Goal: Information Seeking & Learning: Learn about a topic

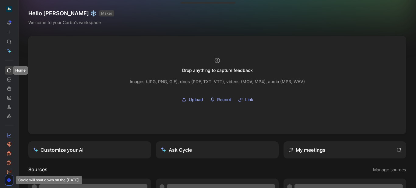
click at [7, 70] on icon at bounding box center [9, 70] width 5 height 5
click at [20, 10] on icon at bounding box center [20, 9] width 5 height 5
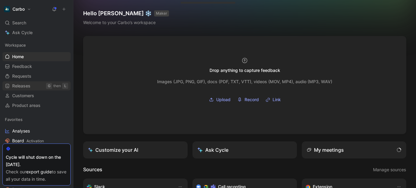
click at [27, 85] on span "Releases" at bounding box center [21, 86] width 18 height 6
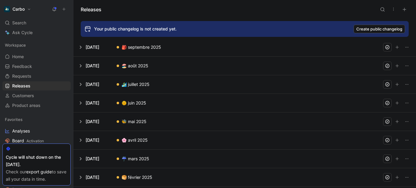
scroll to position [197, 0]
click at [81, 119] on button at bounding box center [245, 121] width 342 height 18
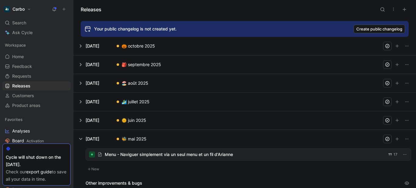
scroll to position [21, 0]
click at [81, 119] on button at bounding box center [245, 120] width 342 height 18
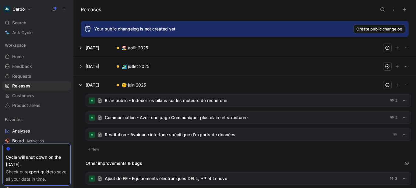
scroll to position [56, 0]
click at [169, 99] on div at bounding box center [248, 101] width 325 height 12
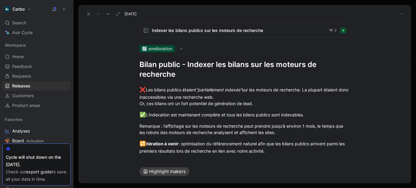
click at [204, 31] on span "Indexer les bilans publics sur les moteurs de recherche" at bounding box center [238, 30] width 172 height 7
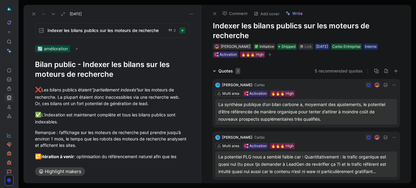
click at [35, 13] on icon at bounding box center [33, 14] width 5 height 5
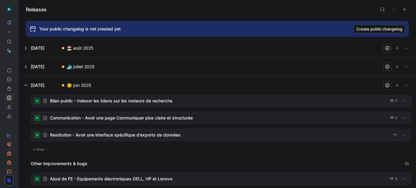
click at [27, 67] on button at bounding box center [217, 67] width 397 height 18
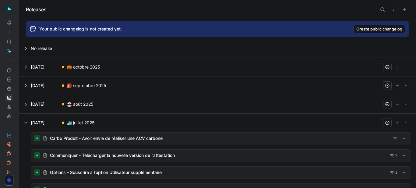
click at [26, 102] on button at bounding box center [217, 104] width 397 height 18
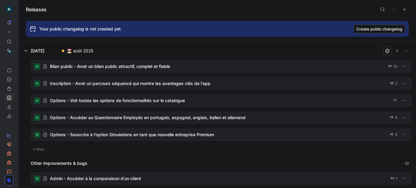
scroll to position [53, 0]
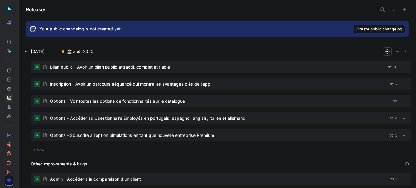
click at [108, 68] on div at bounding box center [221, 67] width 380 height 12
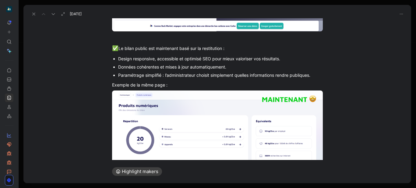
scroll to position [631, 0]
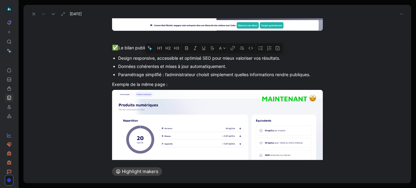
drag, startPoint x: 314, startPoint y: 76, endPoint x: 115, endPoint y: 57, distance: 199.6
click at [115, 57] on ul "Design responsive, accessible et optimisé SEO pour mieux valoriser vos résultat…" at bounding box center [218, 66] width 234 height 25
copy ul "Design responsive, accessible et optimisé SEO pour mieux valoriser vos résultat…"
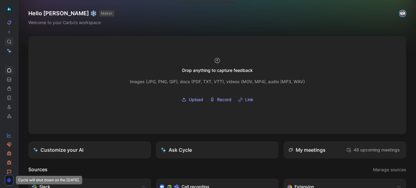
click at [9, 43] on use at bounding box center [9, 42] width 4 height 4
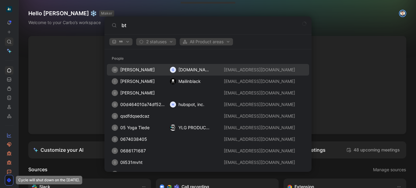
type input "b"
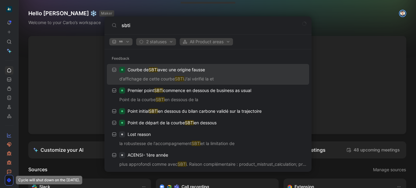
type input "sbti"
click at [121, 42] on icon "button" at bounding box center [121, 42] width 4 height 4
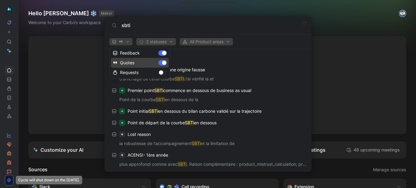
click at [163, 64] on div "Quotes" at bounding box center [140, 63] width 58 height 10
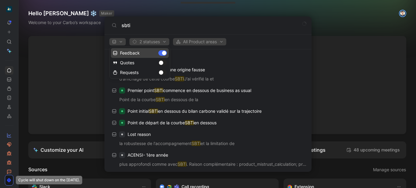
click at [161, 52] on div "Feedback" at bounding box center [140, 53] width 58 height 10
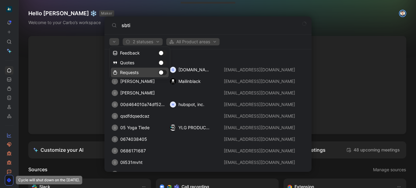
click at [162, 73] on div "Requests" at bounding box center [140, 73] width 58 height 10
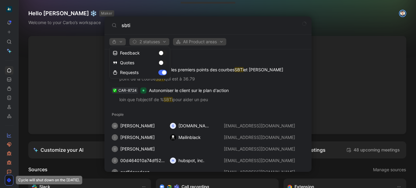
click at [160, 40] on div at bounding box center [208, 94] width 416 height 188
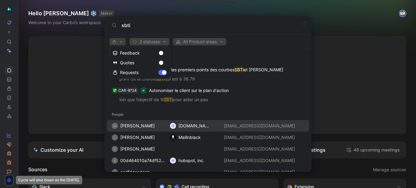
click at [160, 40] on div at bounding box center [208, 94] width 416 height 188
click at [160, 40] on span "2 statuses" at bounding box center [149, 41] width 34 height 7
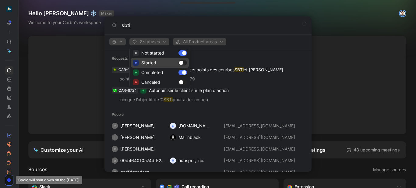
click at [184, 62] on div "Started" at bounding box center [160, 63] width 58 height 10
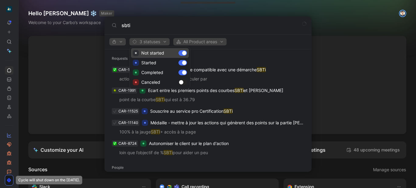
click at [183, 54] on div "Not started" at bounding box center [160, 53] width 58 height 10
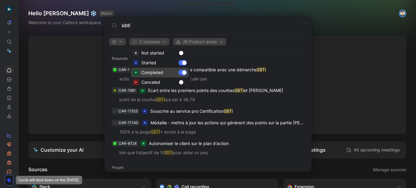
click at [184, 72] on div "Completed" at bounding box center [160, 73] width 58 height 10
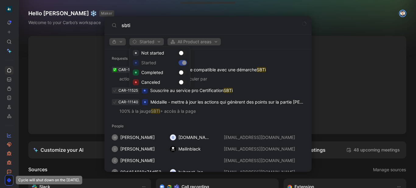
click at [258, 49] on div at bounding box center [208, 94] width 416 height 188
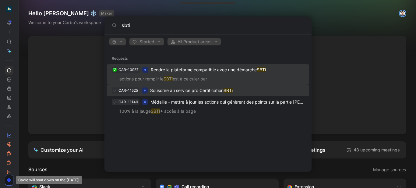
click at [207, 90] on p "Souscrire au service pro Certification SBTi" at bounding box center [191, 90] width 83 height 7
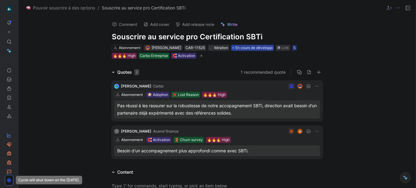
click at [247, 46] on span "En cours de développement" at bounding box center [259, 48] width 47 height 6
click at [117, 58] on div "🔥🔥🔥 High" at bounding box center [124, 56] width 23 height 6
click at [123, 55] on div "🔥🔥🔥 High" at bounding box center [124, 56] width 23 height 6
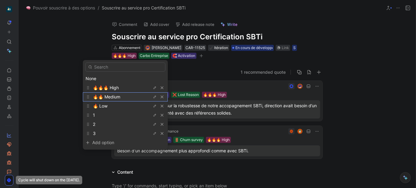
click at [126, 94] on div "🔥🔥 Medium" at bounding box center [116, 96] width 46 height 7
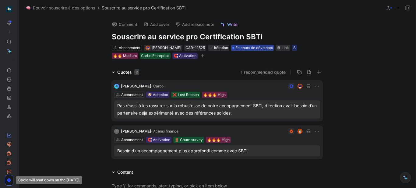
click at [258, 47] on span "En cours de développement" at bounding box center [259, 48] width 47 height 6
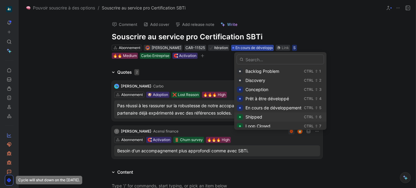
click at [264, 118] on div "Shipped" at bounding box center [274, 116] width 56 height 7
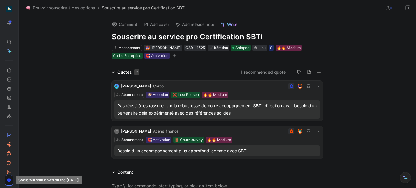
click at [193, 23] on button "Add release note" at bounding box center [195, 24] width 44 height 9
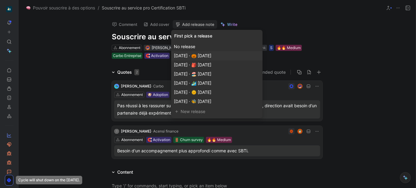
click at [211, 55] on span "Nov 01, 2025 · 🎃 octobre 2025" at bounding box center [192, 55] width 37 height 5
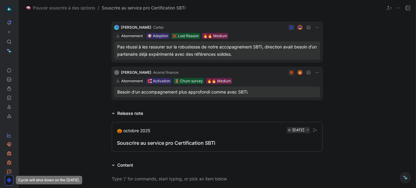
scroll to position [59, 0]
click at [175, 142] on div "Souscrire au service pro Certification SBTi" at bounding box center [217, 142] width 201 height 7
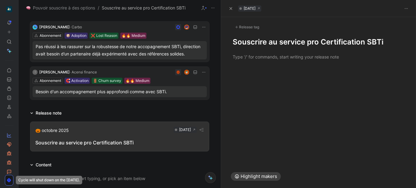
click at [238, 43] on h1 "Souscrire au service pro Certification SBTi" at bounding box center [319, 42] width 172 height 10
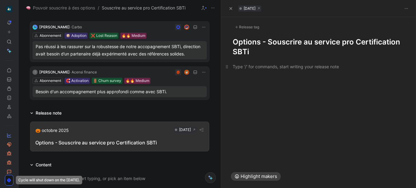
click at [270, 67] on div at bounding box center [319, 66] width 172 height 6
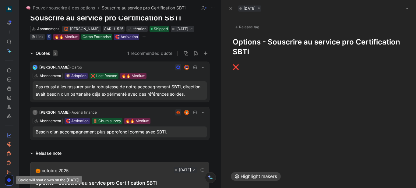
scroll to position [0, 0]
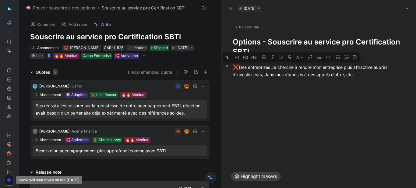
drag, startPoint x: 275, startPoint y: 67, endPoint x: 300, endPoint y: 66, distance: 25.6
click at [300, 66] on div "❌ Des entreprises Je cherche à rendre mon entreprise plus attractive auprès d’i…" at bounding box center [319, 70] width 172 height 14
click at [370, 76] on div "❌ Des entreprises souhaitent rendre mon entreprise plus attractive auprès d’inv…" at bounding box center [319, 70] width 172 height 14
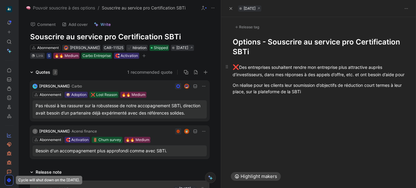
click at [271, 78] on div "❌ Des entreprises souhaitent rendre mon entreprise plus attractive auprès d’inv…" at bounding box center [319, 70] width 172 height 14
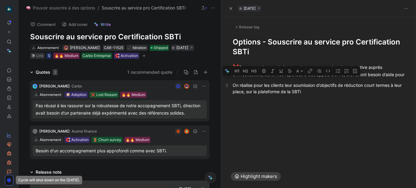
drag, startPoint x: 271, startPoint y: 82, endPoint x: 294, endPoint y: 93, distance: 26.1
click at [294, 93] on div "❌ Des entreprises souhaitent rendre mon entreprise plus attractive auprès d’inv…" at bounding box center [318, 79] width 195 height 45
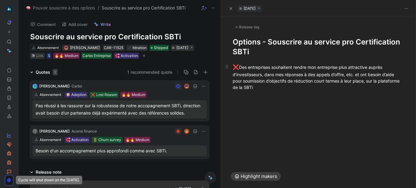
click at [265, 80] on div "❌ Des entreprises souhaitent rendre mon entreprise plus attractive auprès d’inv…" at bounding box center [319, 76] width 172 height 27
click at [361, 73] on div "❌ Des entreprises souhaitent rendre mon entreprise plus attractive auprès d’inv…" at bounding box center [319, 76] width 172 height 27
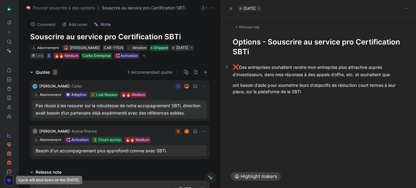
click at [380, 76] on div "❌ Des entreprises souhaitent rendre mon entreprise plus attractive auprès d’inv…" at bounding box center [319, 70] width 172 height 14
click at [400, 75] on div "❌ Des entreprises souhaitent rendre mon entreprise plus attractive auprès d’inv…" at bounding box center [319, 70] width 172 height 14
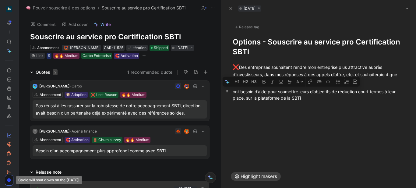
drag, startPoint x: 256, startPoint y: 99, endPoint x: 231, endPoint y: 92, distance: 26.1
click at [231, 92] on p "ont besoin d’aide pour soumettre leurs d’objectifs de réduction court termes à …" at bounding box center [318, 95] width 195 height 16
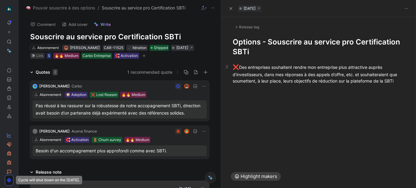
click at [397, 81] on div "❌ Des entreprises souhaitent rendre mon entreprise plus attractive auprès d’inv…" at bounding box center [319, 73] width 172 height 21
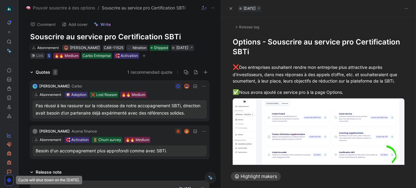
click at [246, 28] on div "Release tag" at bounding box center [247, 26] width 29 height 7
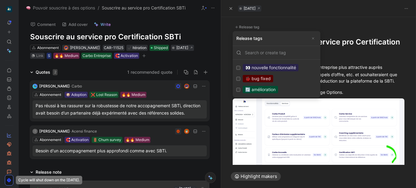
click at [275, 89] on div "🔄 amélioration" at bounding box center [260, 89] width 35 height 7
click at [240, 89] on input "🔄 amélioration Edit" at bounding box center [238, 90] width 4 height 4
checkbox input "true"
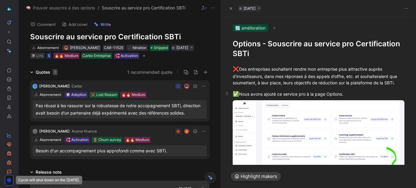
click at [280, 95] on div "✅ Nous avons ajouté ce service pro à la page Options." at bounding box center [319, 94] width 172 height 8
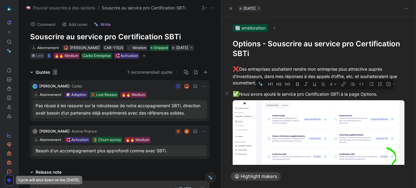
drag, startPoint x: 307, startPoint y: 93, endPoint x: 344, endPoint y: 94, distance: 37.2
click at [344, 94] on div "✅ Nous avons ajouté le service pro Certification SBTi à la page Options." at bounding box center [319, 94] width 172 height 8
click at [295, 83] on icon "button" at bounding box center [297, 84] width 5 height 5
click at [252, 96] on div "✅ Nous avons ajouté le service pro Certification SBTi à la page Options." at bounding box center [319, 94] width 172 height 8
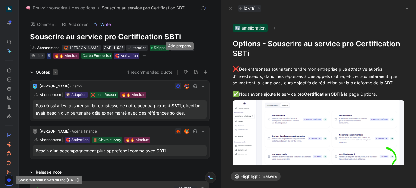
click at [146, 55] on icon "button" at bounding box center [144, 56] width 4 height 4
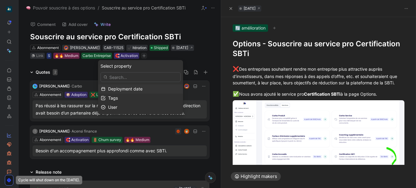
click at [130, 88] on span "Deployment date" at bounding box center [125, 88] width 34 height 5
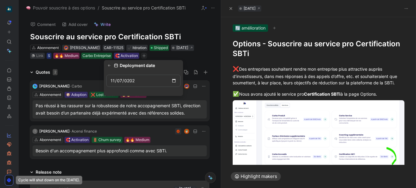
type input "2025-11-07"
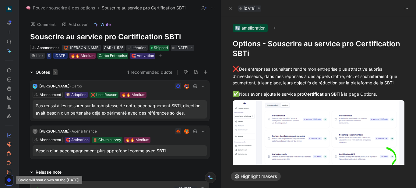
click at [159, 56] on icon "button" at bounding box center [160, 55] width 3 height 0
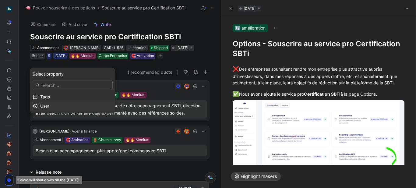
click at [62, 106] on div "User" at bounding box center [76, 105] width 72 height 7
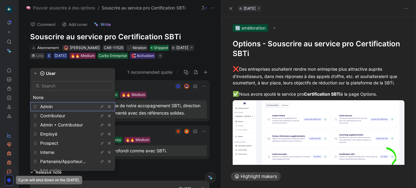
click at [61, 107] on div "Admin" at bounding box center [63, 106] width 46 height 7
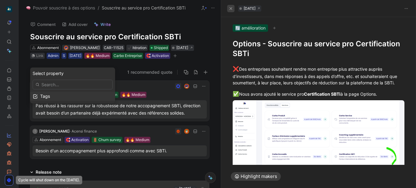
click at [230, 9] on icon "button" at bounding box center [231, 8] width 3 height 3
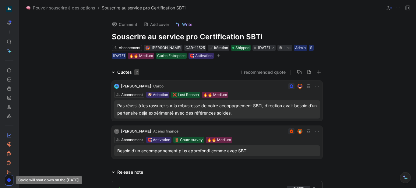
click at [20, 9] on icon at bounding box center [20, 9] width 5 height 5
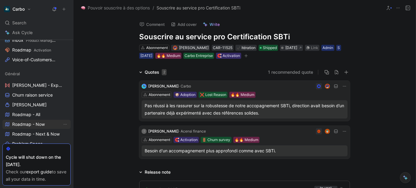
scroll to position [140, 0]
click at [27, 130] on link "Roadmap - Next & Now" at bounding box center [36, 133] width 68 height 9
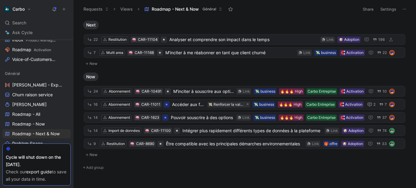
click at [388, 12] on button "Settings" at bounding box center [388, 9] width 21 height 9
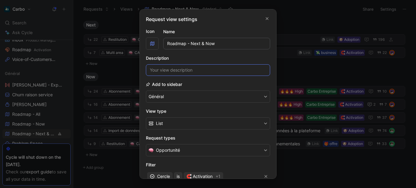
click at [159, 69] on input at bounding box center [208, 70] width 124 height 12
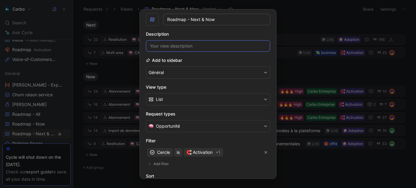
scroll to position [24, 0]
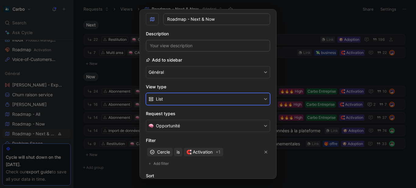
click at [168, 97] on button "List" at bounding box center [208, 99] width 124 height 12
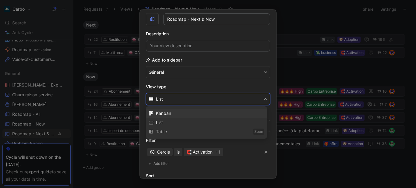
click at [171, 114] on div "Kanban" at bounding box center [210, 113] width 108 height 7
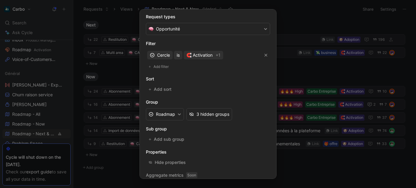
scroll to position [141, 0]
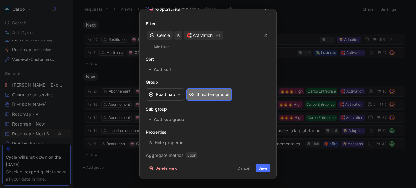
click at [212, 92] on div "3 hidden groups" at bounding box center [213, 94] width 33 height 7
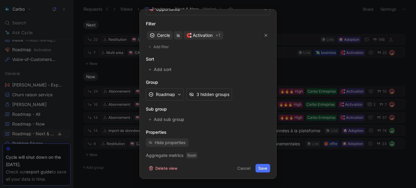
click at [175, 142] on div "Hide properties" at bounding box center [170, 142] width 31 height 7
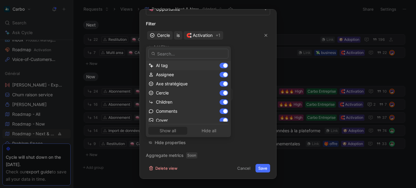
click at [216, 62] on div "AI tag" at bounding box center [188, 65] width 85 height 9
click at [223, 74] on div at bounding box center [225, 75] width 4 height 4
click at [220, 65] on div at bounding box center [222, 65] width 4 height 4
click at [223, 102] on div at bounding box center [225, 102] width 4 height 4
click at [223, 111] on div at bounding box center [225, 111] width 4 height 4
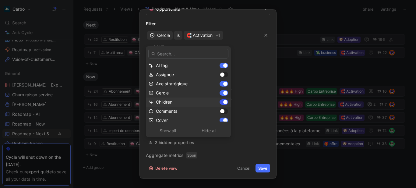
click at [223, 101] on div at bounding box center [225, 102] width 4 height 4
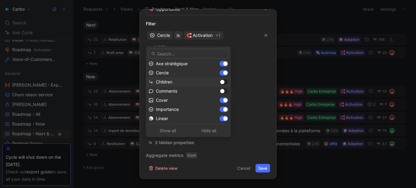
scroll to position [29, 0]
click at [223, 91] on div at bounding box center [225, 91] width 4 height 4
click at [223, 101] on div at bounding box center [225, 100] width 4 height 4
click at [223, 110] on div at bounding box center [225, 110] width 4 height 4
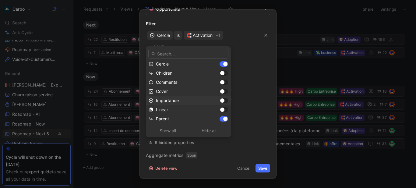
scroll to position [57, 0]
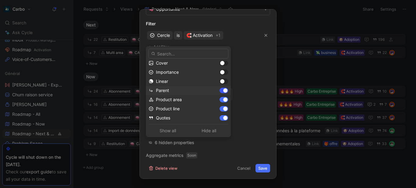
click at [223, 91] on div at bounding box center [225, 90] width 4 height 4
click at [223, 100] on div at bounding box center [225, 100] width 4 height 4
click at [220, 110] on div at bounding box center [224, 108] width 9 height 5
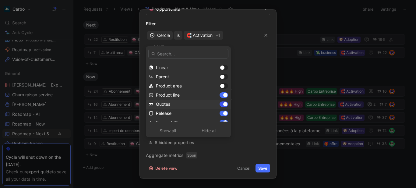
scroll to position [71, 0]
click at [223, 96] on div at bounding box center [225, 95] width 4 height 4
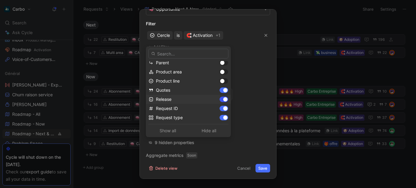
click at [223, 98] on div at bounding box center [225, 99] width 4 height 4
click at [223, 108] on div at bounding box center [225, 108] width 4 height 4
click at [223, 118] on div at bounding box center [225, 117] width 4 height 4
click at [220, 107] on div at bounding box center [224, 107] width 9 height 5
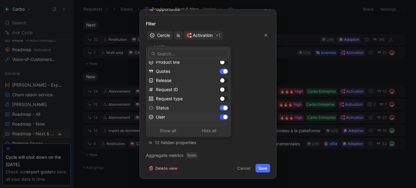
click at [223, 116] on div at bounding box center [225, 117] width 4 height 4
click at [223, 108] on div at bounding box center [225, 108] width 4 height 4
click at [220, 108] on div at bounding box center [222, 108] width 4 height 4
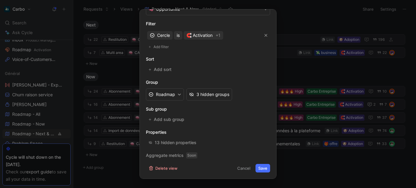
click at [263, 169] on button "Save" at bounding box center [263, 168] width 15 height 9
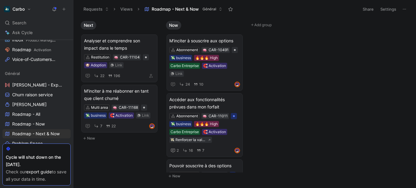
click at [383, 12] on button "Settings" at bounding box center [388, 9] width 21 height 9
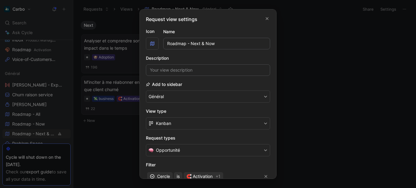
scroll to position [141, 0]
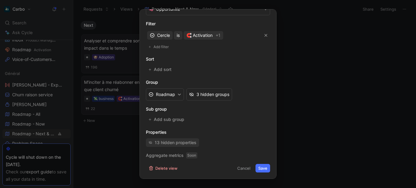
click at [185, 142] on div "13 hidden properties" at bounding box center [176, 142] width 42 height 7
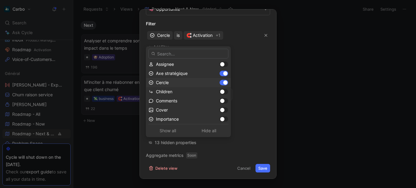
scroll to position [0, 0]
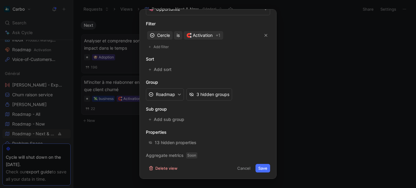
click at [340, 112] on div at bounding box center [208, 94] width 416 height 188
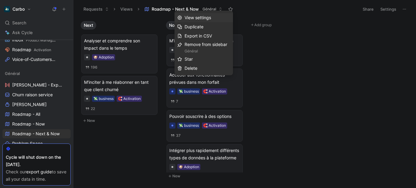
click at [199, 18] on span "View settings" at bounding box center [198, 17] width 27 height 5
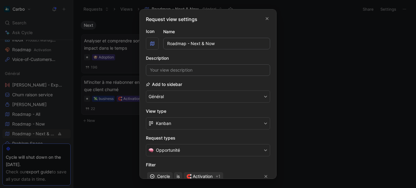
scroll to position [141, 0]
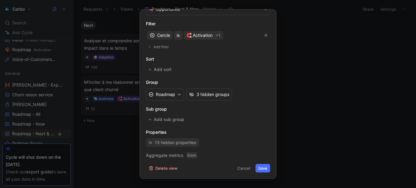
click at [178, 142] on div "13 hidden properties" at bounding box center [176, 142] width 42 height 7
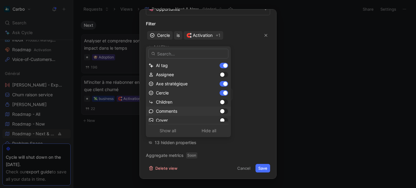
scroll to position [104, 0]
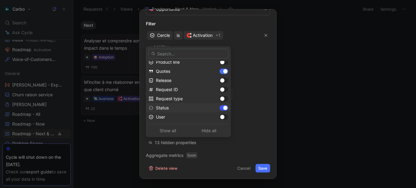
click at [223, 109] on div at bounding box center [225, 108] width 4 height 4
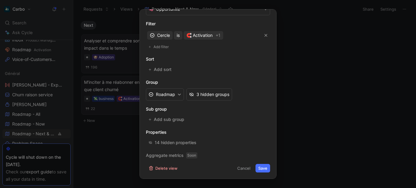
click at [262, 168] on button "Save" at bounding box center [263, 168] width 15 height 9
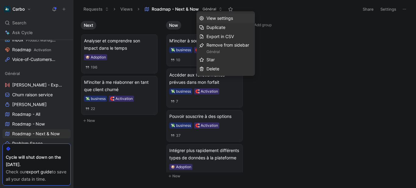
click at [215, 18] on span "View settings" at bounding box center [220, 18] width 27 height 5
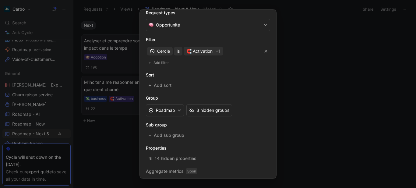
scroll to position [141, 0]
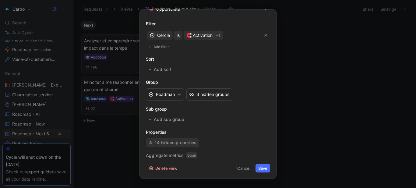
click at [173, 142] on div "14 hidden properties" at bounding box center [176, 142] width 42 height 7
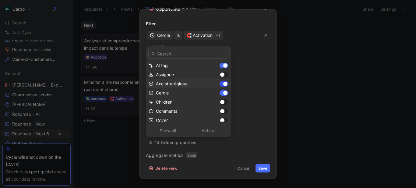
click at [223, 83] on div at bounding box center [225, 84] width 4 height 4
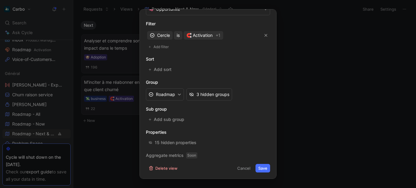
click at [262, 169] on button "Save" at bounding box center [263, 168] width 15 height 9
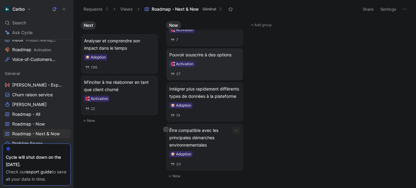
scroll to position [0, 0]
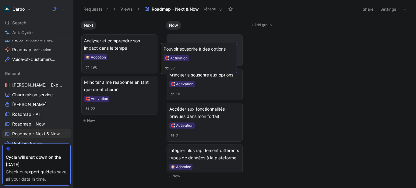
drag, startPoint x: 214, startPoint y: 128, endPoint x: 208, endPoint y: 60, distance: 67.9
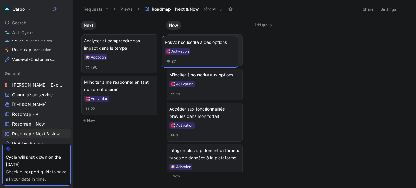
drag, startPoint x: 212, startPoint y: 123, endPoint x: 208, endPoint y: 49, distance: 74.2
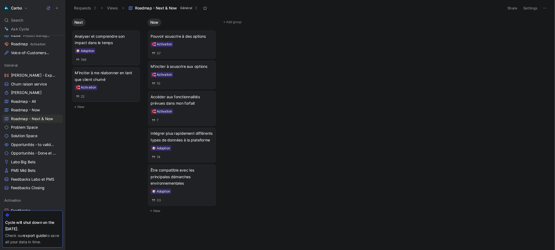
scroll to position [140, 0]
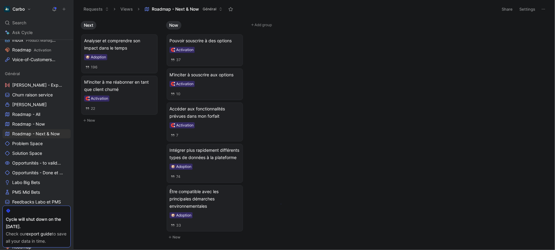
drag, startPoint x: 397, startPoint y: 0, endPoint x: 281, endPoint y: 204, distance: 234.9
click at [281, 188] on body "Carbo Search Ctrl K Ask Cycle Workspace Home G then H Feedback G then F Request…" at bounding box center [277, 125] width 555 height 250
click at [203, 117] on span "Accéder aux fonctionnalités prévues dans mon forfait" at bounding box center [204, 112] width 71 height 15
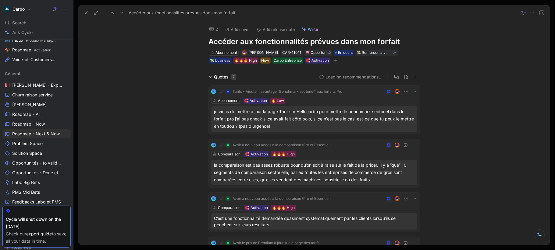
click at [370, 41] on h1 "Accéder aux fonctionnalités prévues dans mon forfait" at bounding box center [314, 42] width 211 height 10
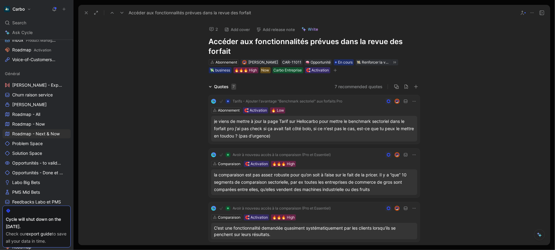
click at [285, 54] on h1 "Accéder aux fonctionnalités prévues dans la revue des forfait" at bounding box center [314, 47] width 211 height 20
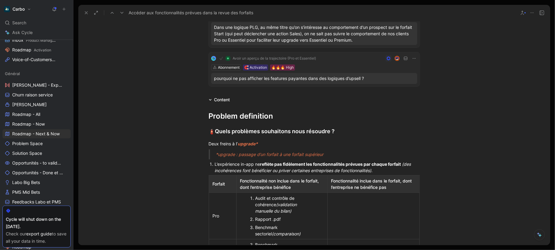
scroll to position [291, 0]
click at [341, 133] on div "🧯 Quels problèmes souhaitons nous résoudre ?" at bounding box center [314, 131] width 211 height 9
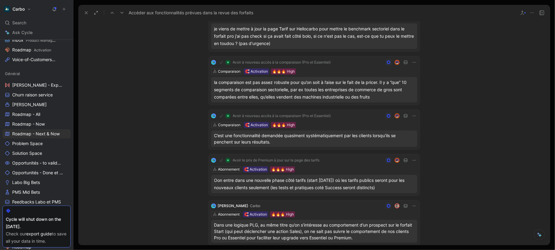
scroll to position [0, 0]
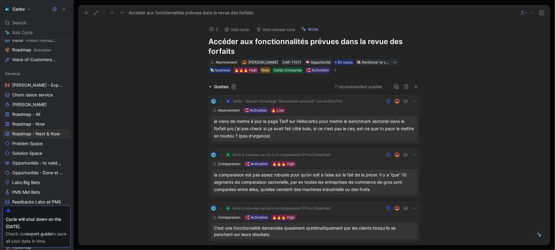
click at [401, 42] on h1 "Accéder aux fonctionnalités prévues dans la revue des forfaits" at bounding box center [314, 47] width 211 height 20
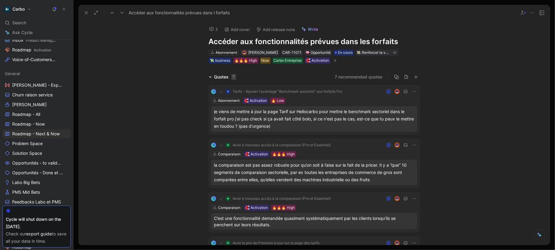
click at [401, 42] on h1 "Accéder aux fonctionnalités prévues dans les forfaits" at bounding box center [314, 42] width 211 height 10
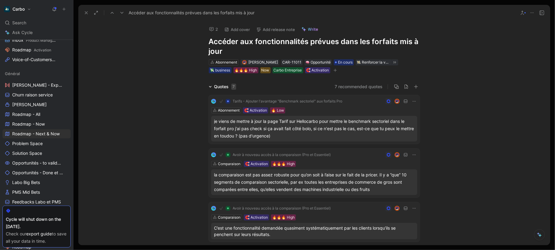
drag, startPoint x: 368, startPoint y: 49, endPoint x: 398, endPoint y: 39, distance: 31.0
click at [398, 39] on h1 "Accéder aux fonctionnalités prévues dans les forfaits mis à jour" at bounding box center [314, 47] width 211 height 20
click at [88, 12] on icon at bounding box center [86, 12] width 5 height 5
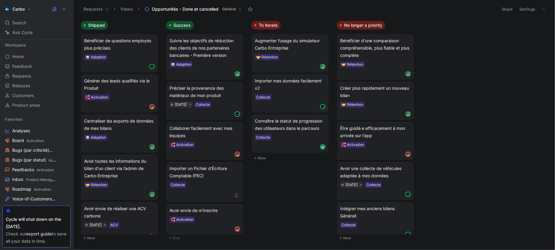
scroll to position [90, 0]
